Goal: Transaction & Acquisition: Purchase product/service

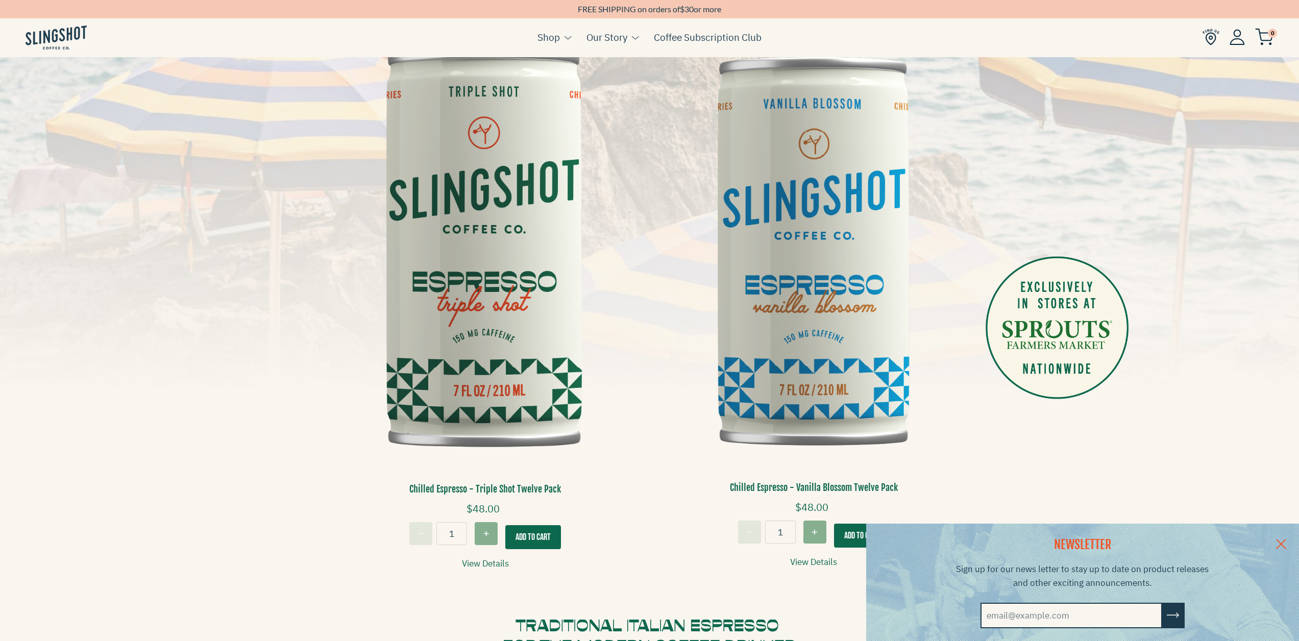
scroll to position [255, 0]
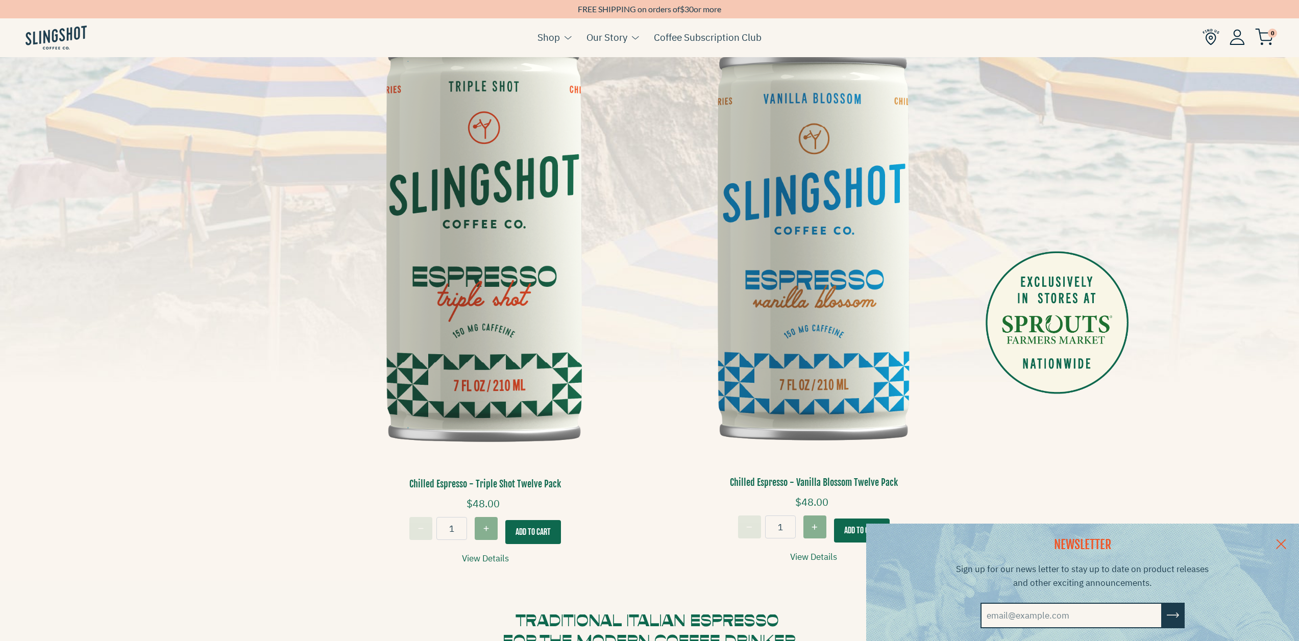
click at [1286, 539] on link at bounding box center [1281, 542] width 36 height 39
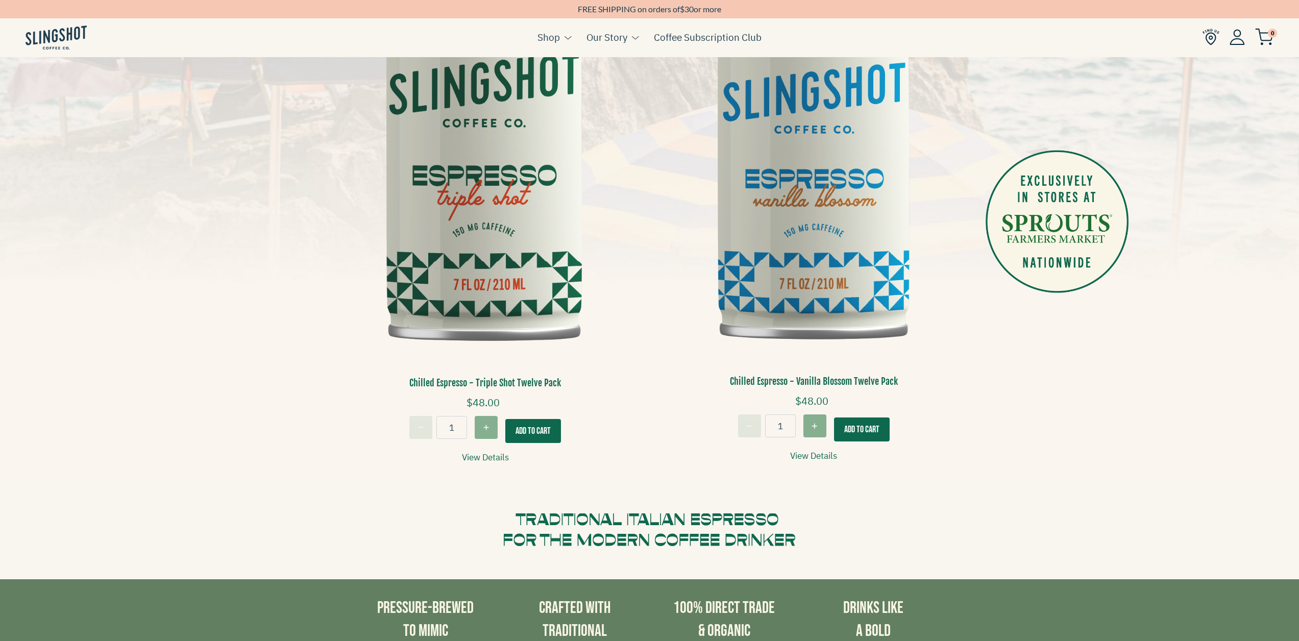
scroll to position [357, 0]
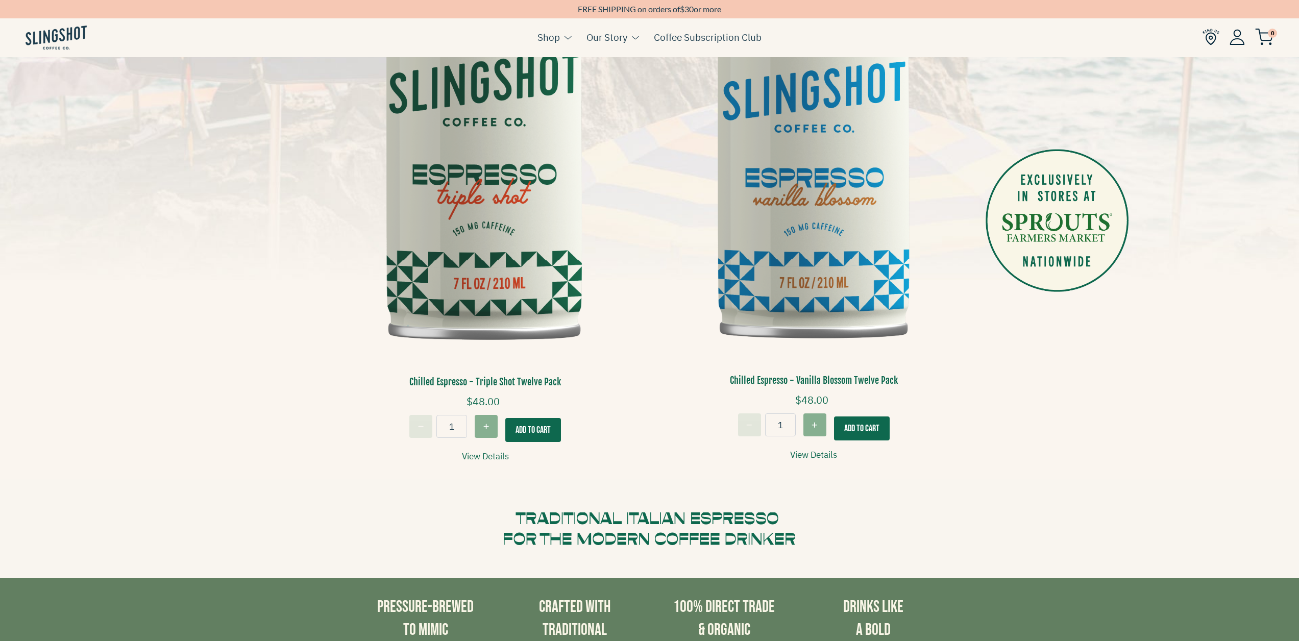
click at [534, 426] on button "Add To Cart" at bounding box center [533, 430] width 56 height 24
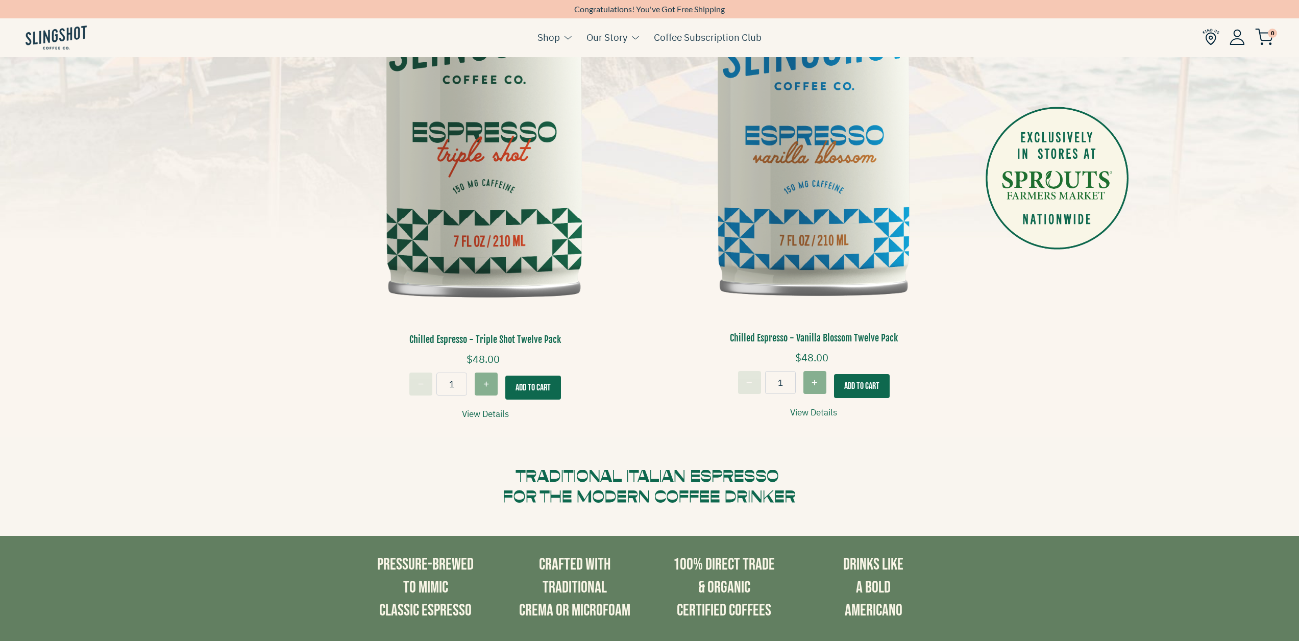
scroll to position [408, 0]
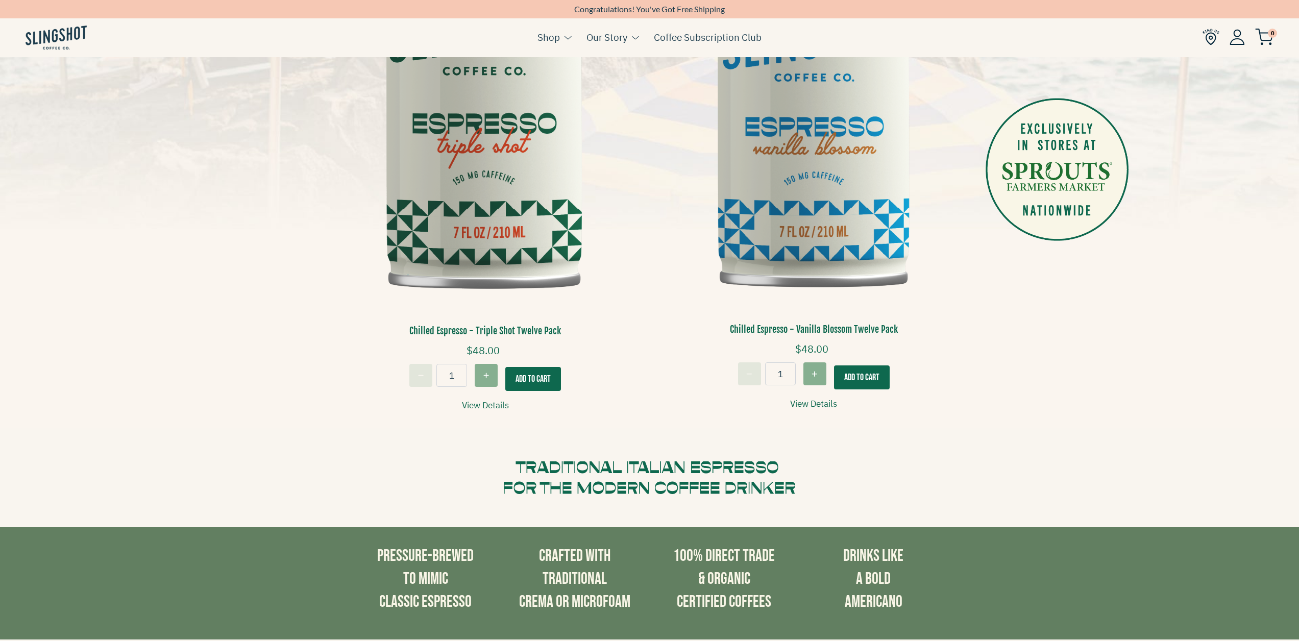
click at [539, 373] on button "Add To Cart" at bounding box center [533, 379] width 56 height 24
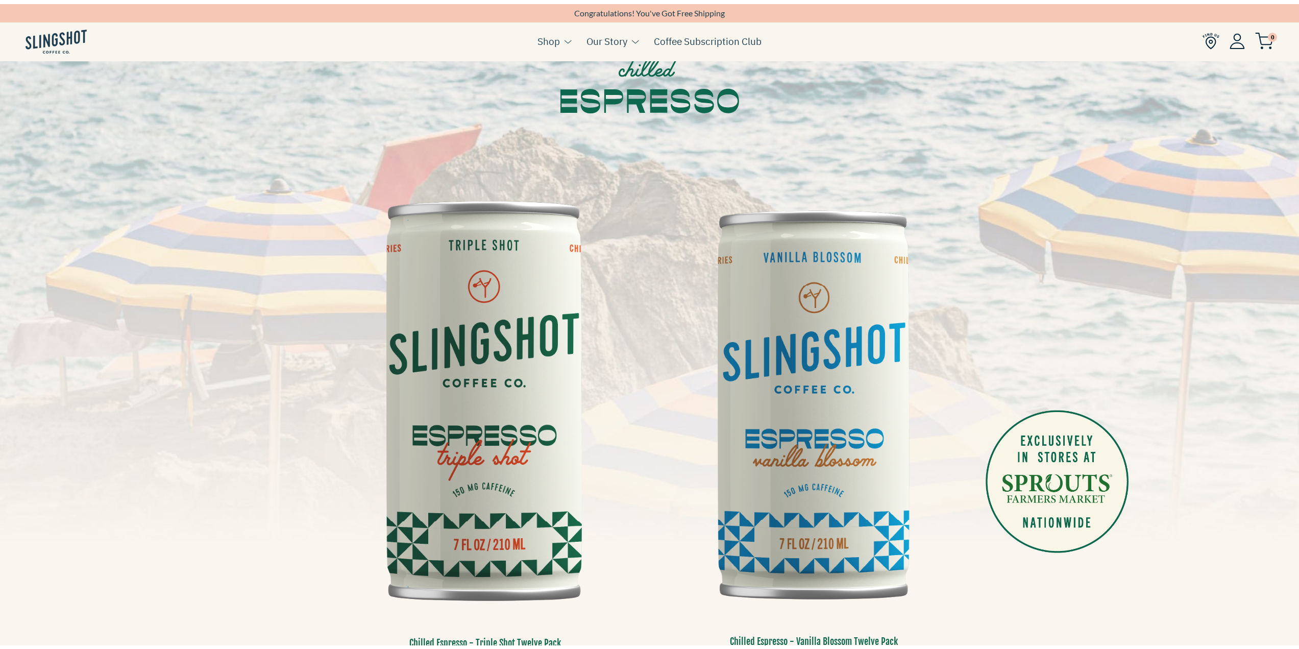
scroll to position [0, 0]
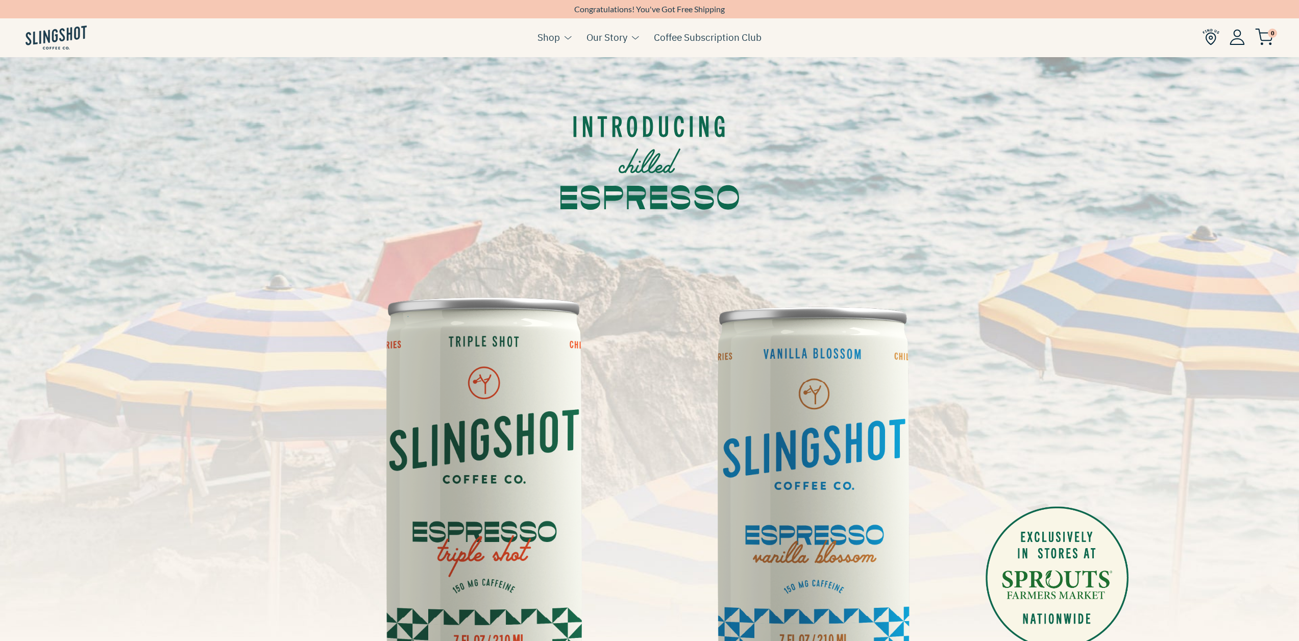
click at [1262, 37] on img at bounding box center [1264, 37] width 18 height 17
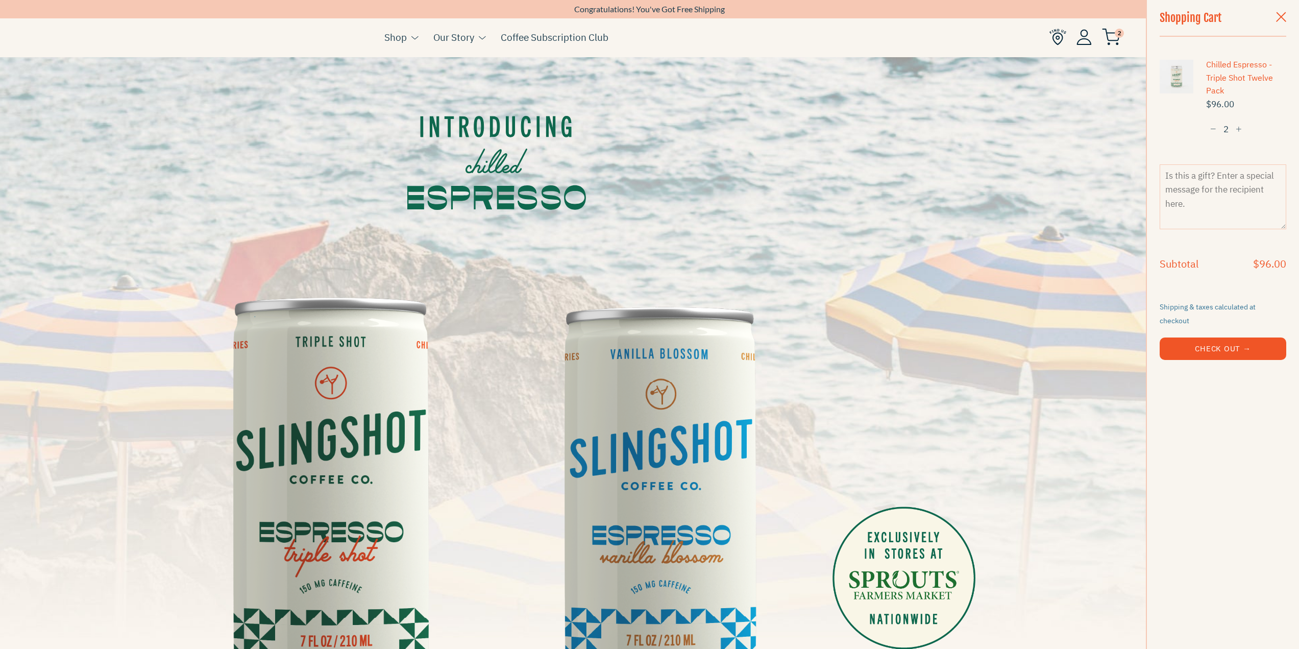
click at [1215, 128] on span "button" at bounding box center [1213, 129] width 6 height 7
click at [1243, 337] on button "Check Out →" at bounding box center [1222, 348] width 127 height 22
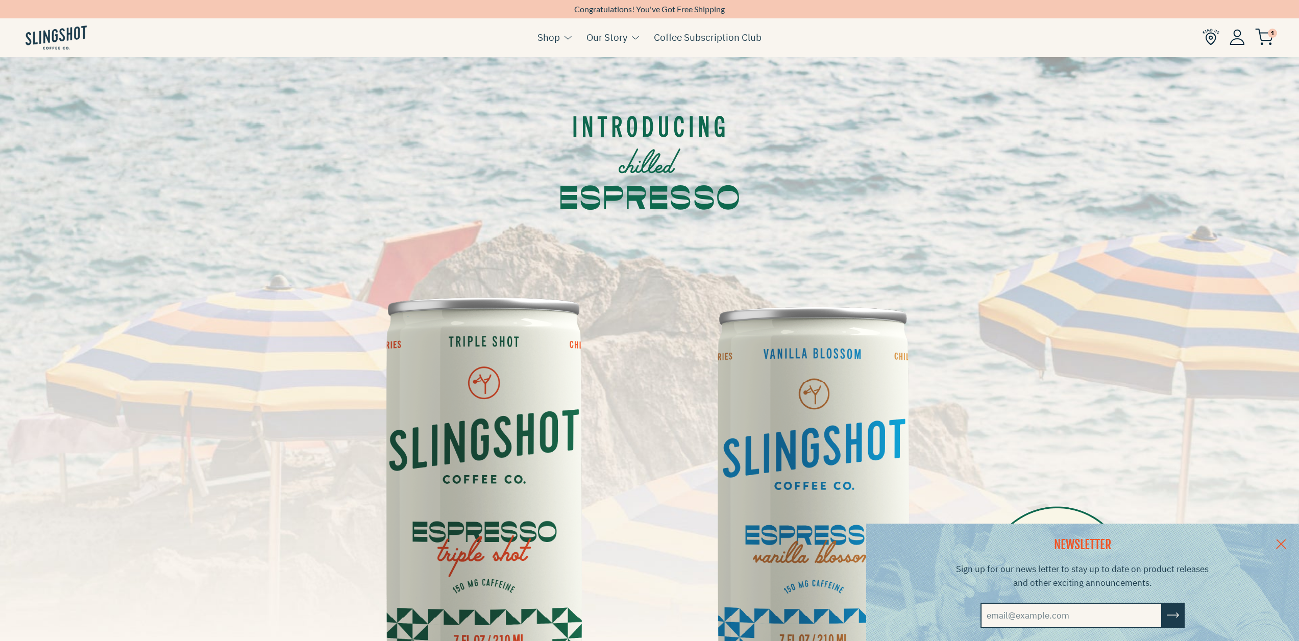
click at [1208, 42] on img at bounding box center [1210, 37] width 17 height 17
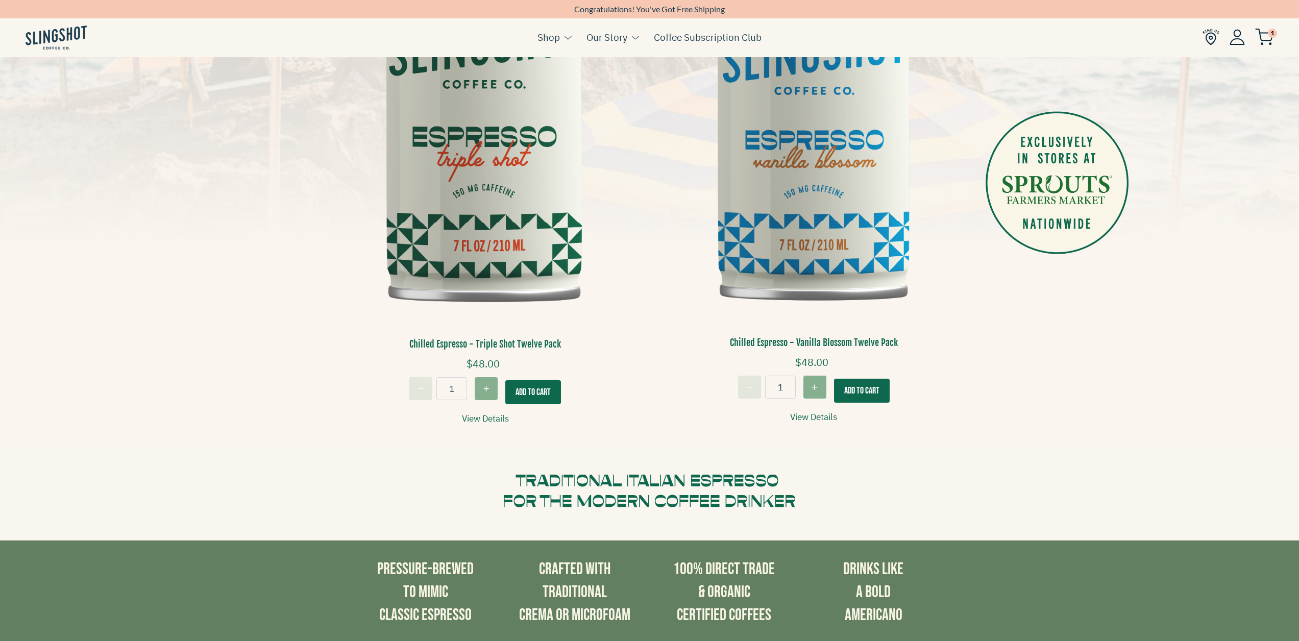
scroll to position [459, 0]
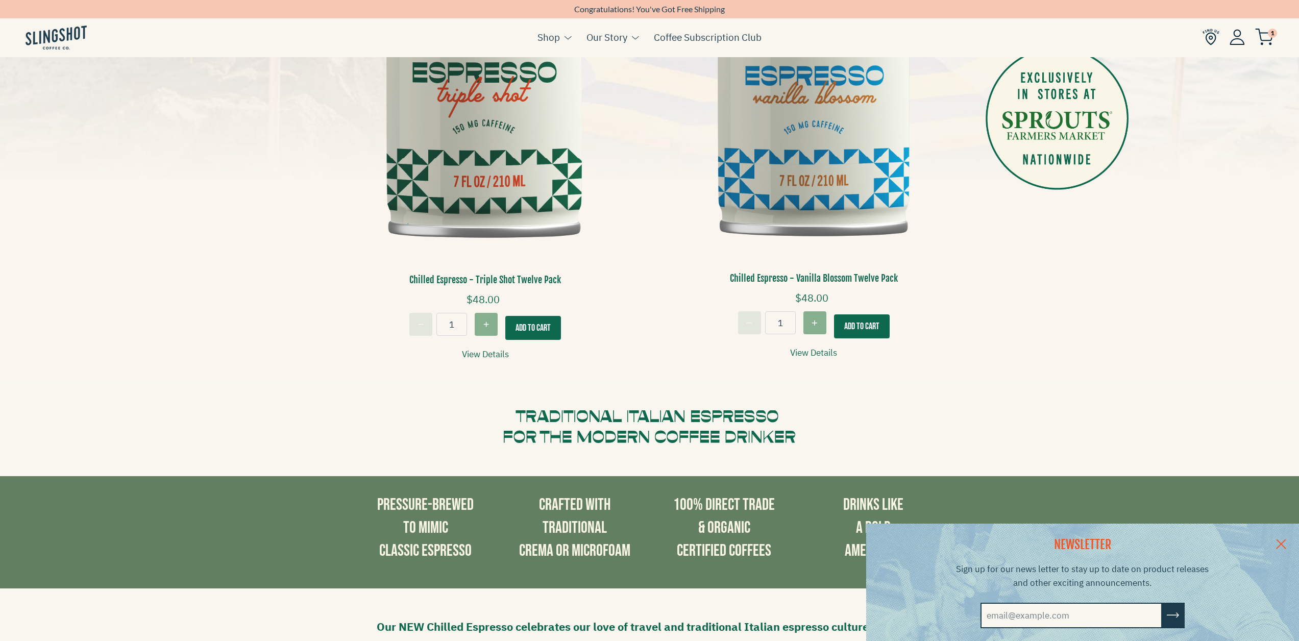
click at [496, 352] on link "View Details" at bounding box center [485, 354] width 47 height 14
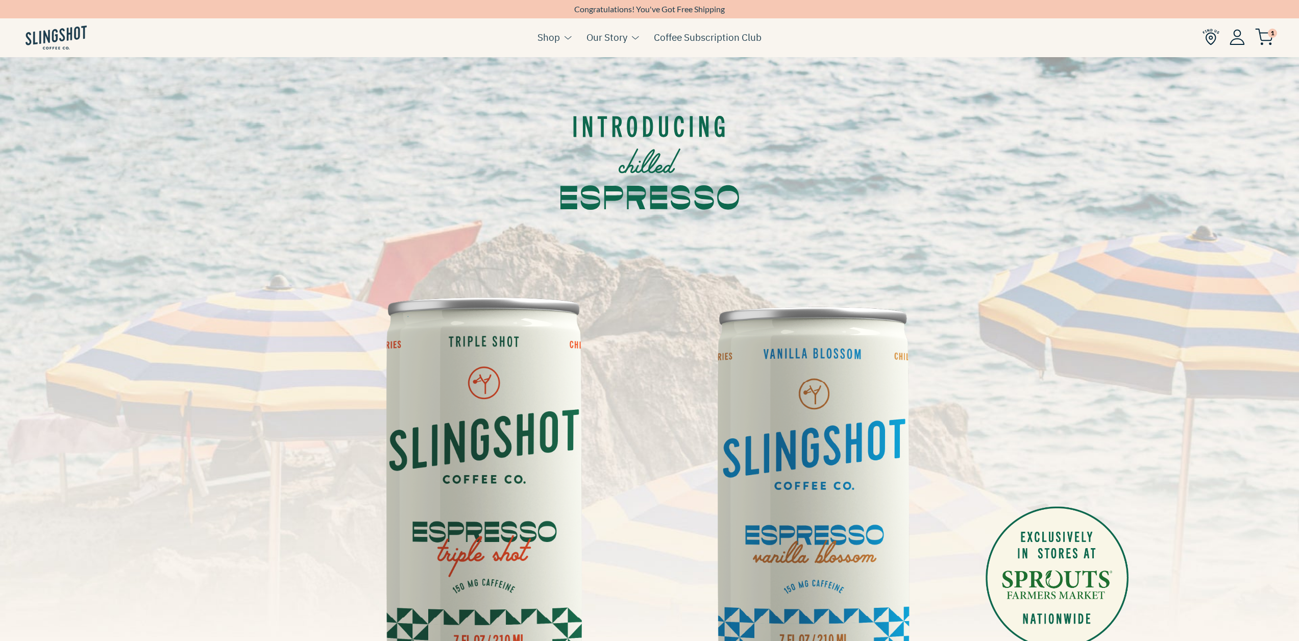
click at [1211, 33] on img at bounding box center [1210, 37] width 17 height 17
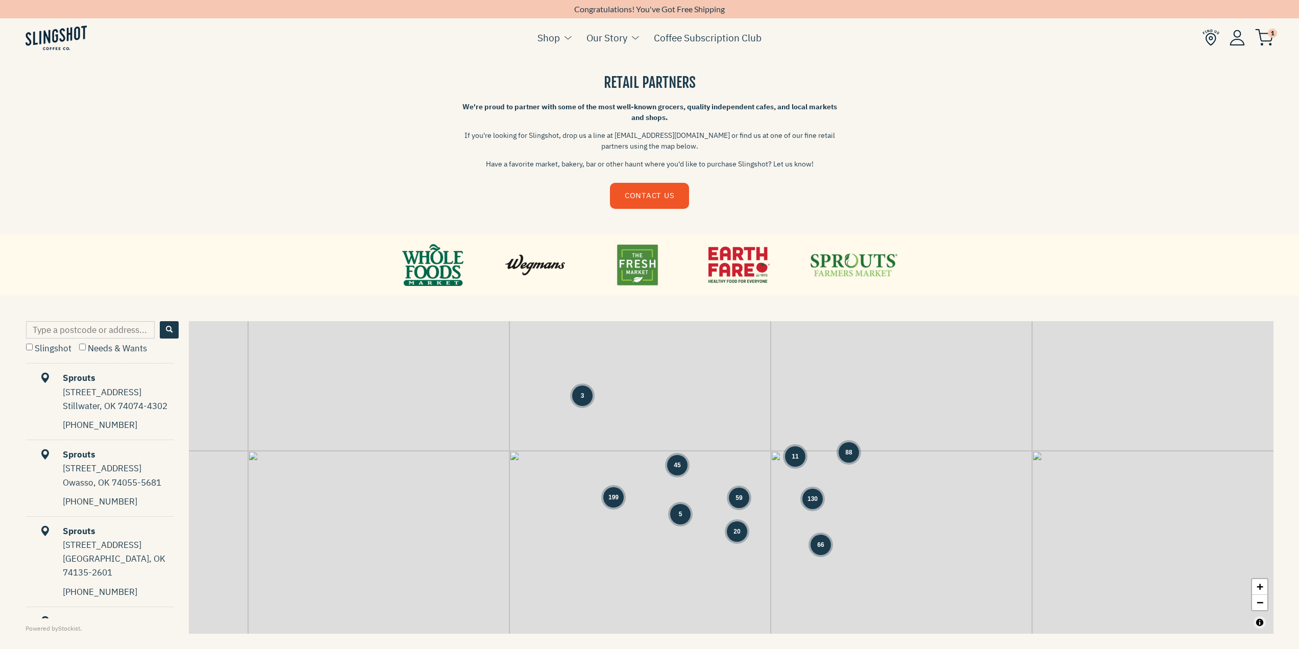
scroll to position [255, 0]
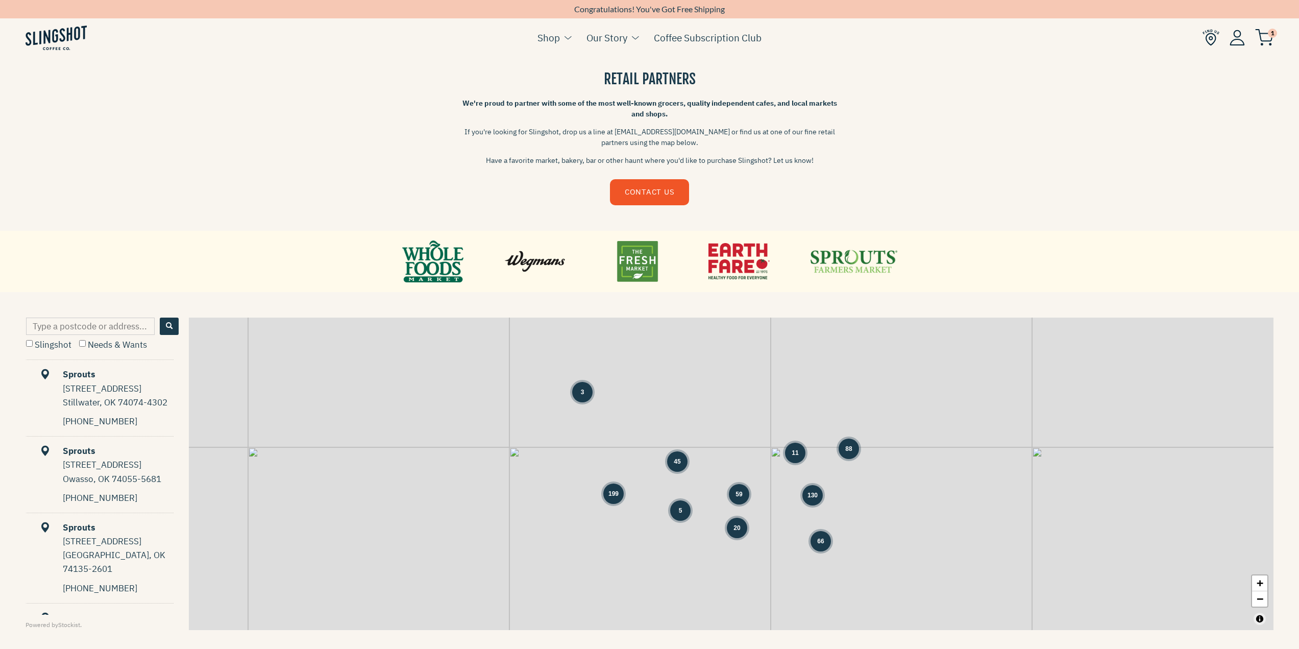
click at [425, 264] on link at bounding box center [432, 261] width 61 height 46
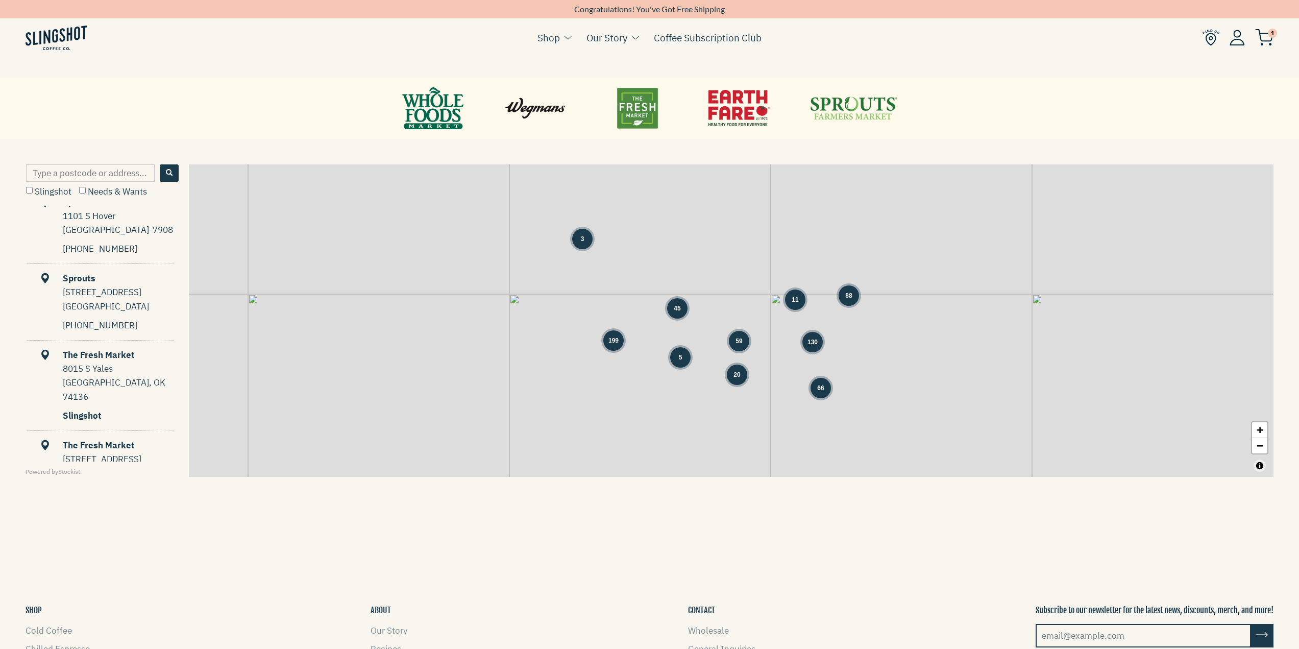
scroll to position [7717, 0]
